Goal: Information Seeking & Learning: Check status

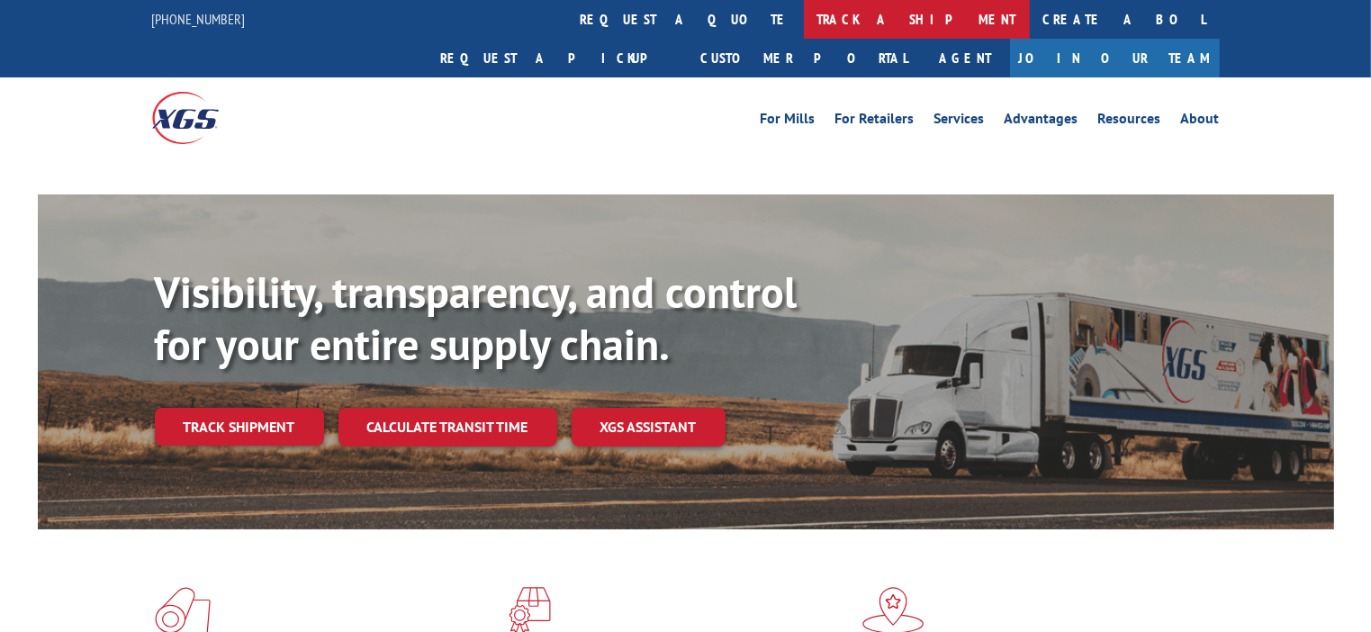
click at [804, 22] on link "track a shipment" at bounding box center [917, 19] width 226 height 39
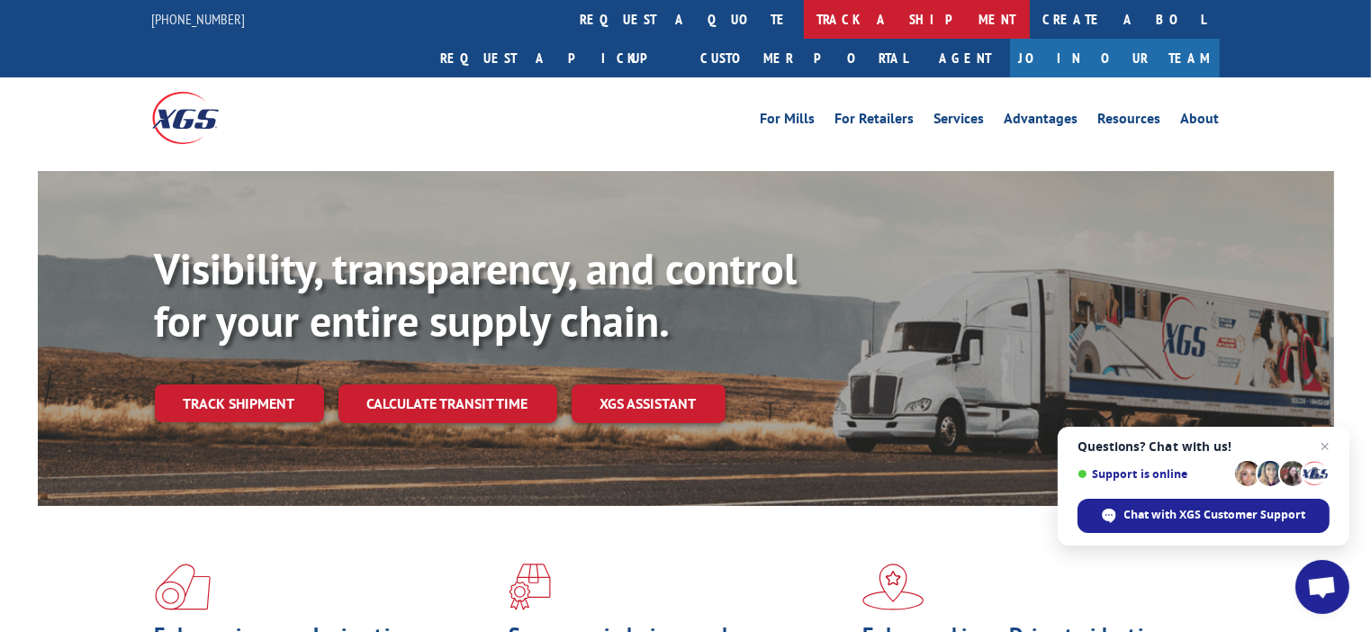
click at [804, 29] on link "track a shipment" at bounding box center [917, 19] width 226 height 39
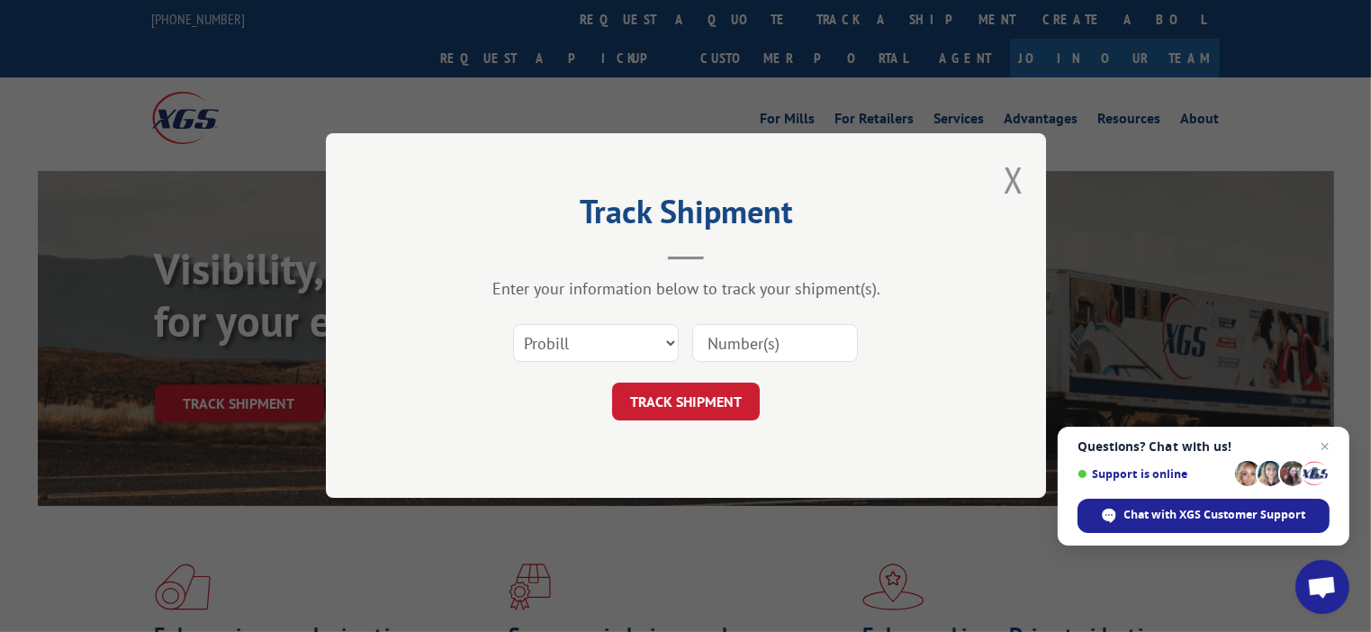
click at [763, 323] on div at bounding box center [775, 343] width 166 height 41
drag, startPoint x: 760, startPoint y: 343, endPoint x: 747, endPoint y: 364, distance: 25.0
click at [760, 343] on input at bounding box center [775, 344] width 166 height 38
paste input "17444639"
type input "17444639"
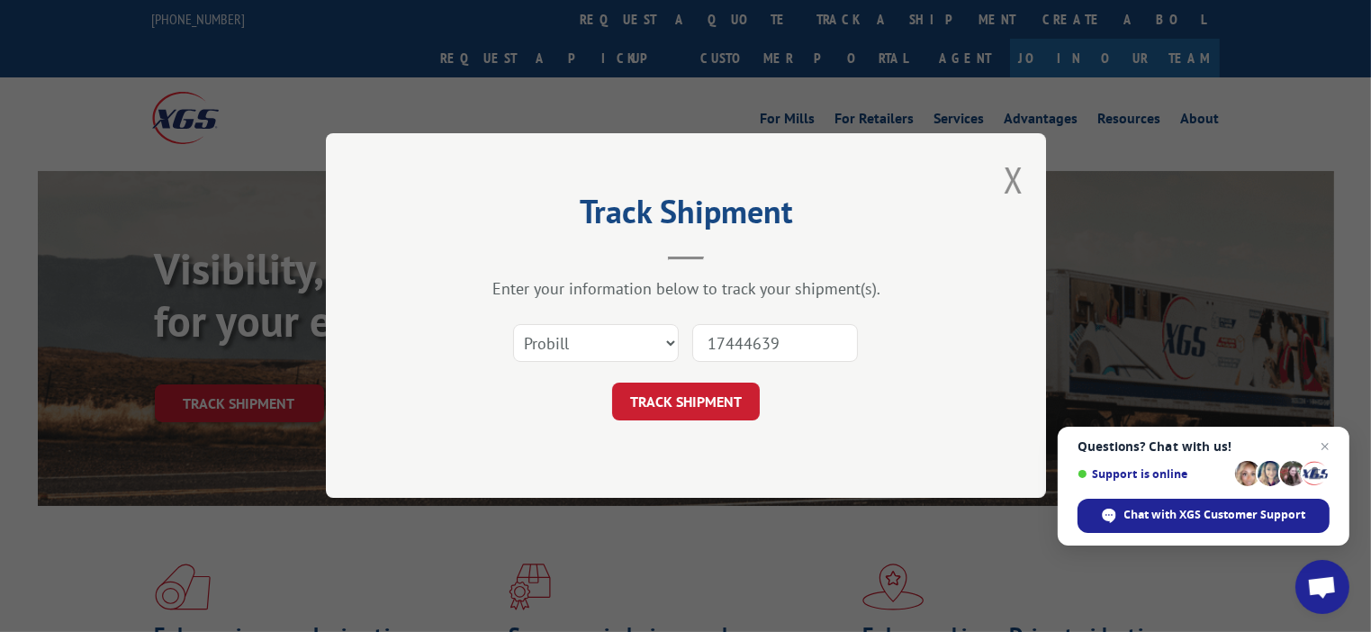
click at [719, 398] on button "TRACK SHIPMENT" at bounding box center [686, 402] width 148 height 38
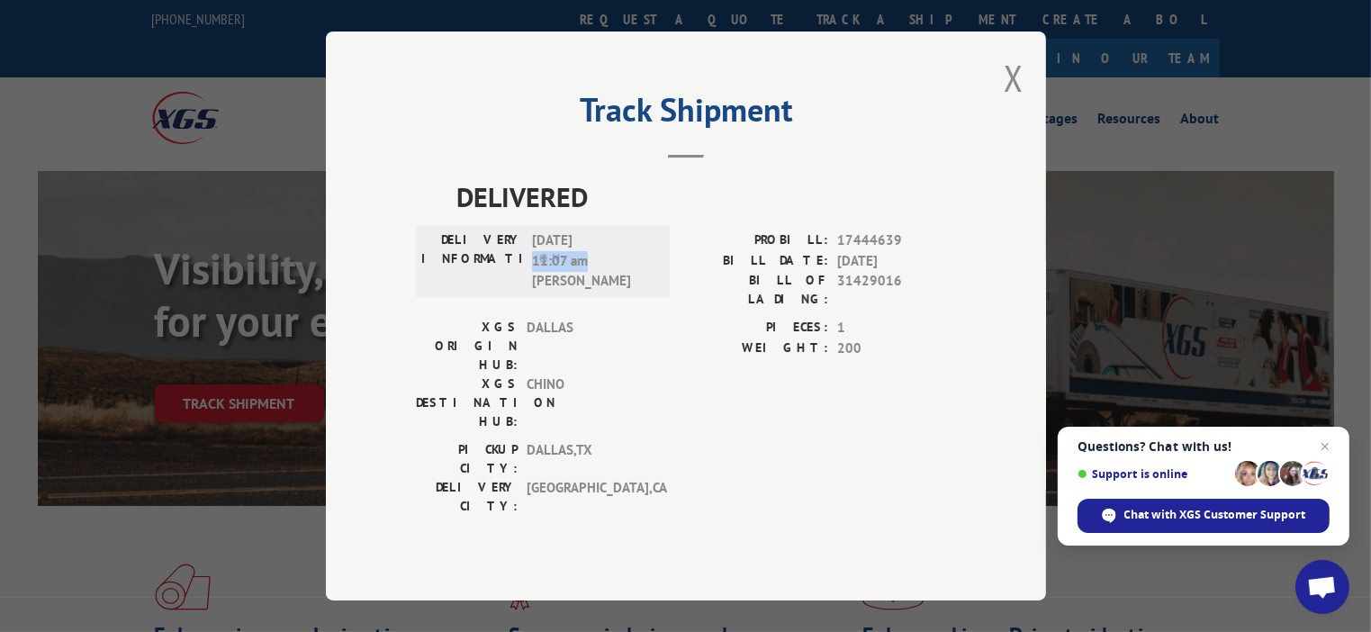
drag, startPoint x: 594, startPoint y: 288, endPoint x: 535, endPoint y: 289, distance: 58.5
click at [535, 289] on span "[DATE] 11:07 am [PERSON_NAME]" at bounding box center [592, 260] width 121 height 61
copy span "11:07 am"
